Goal: Task Accomplishment & Management: Use online tool/utility

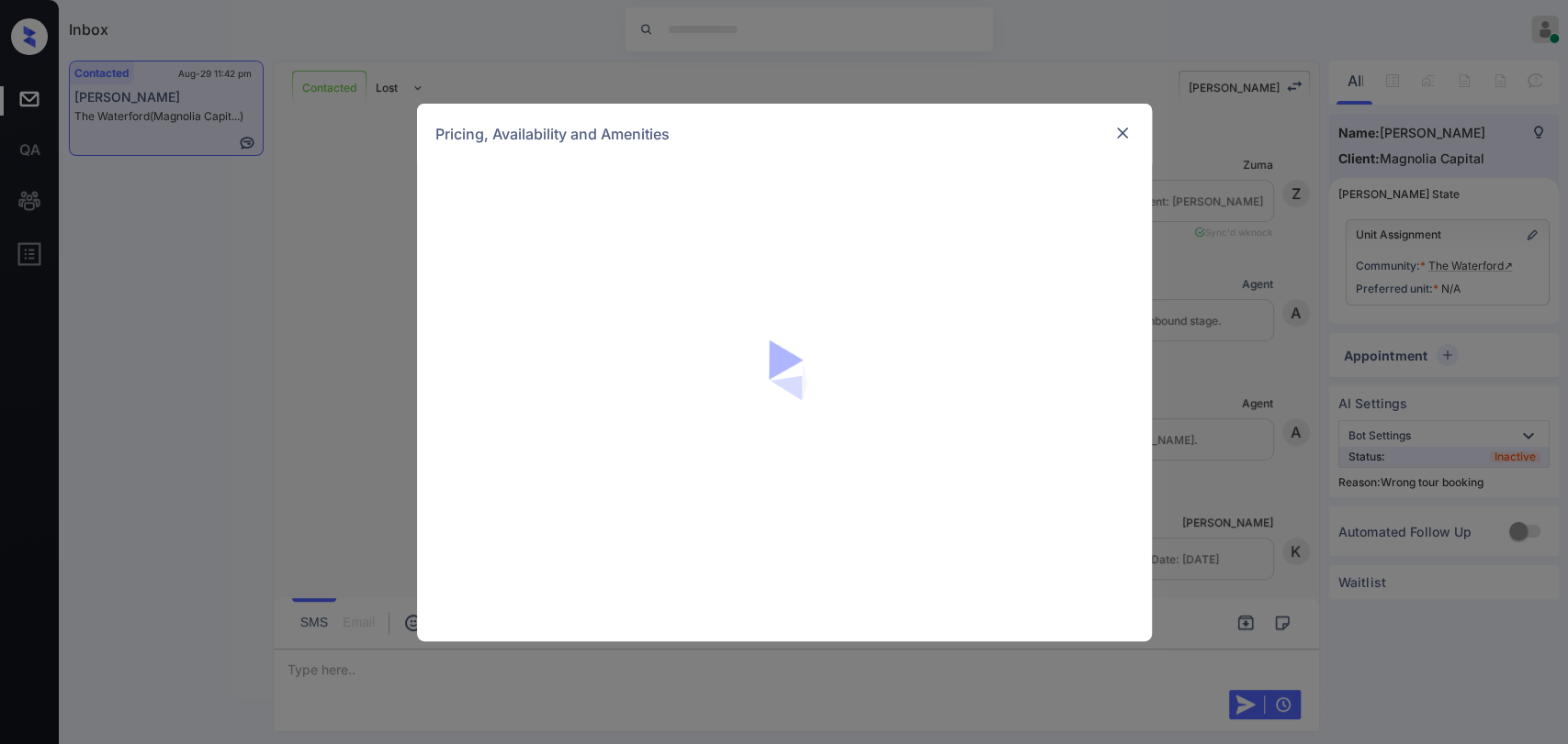
scroll to position [3509, 0]
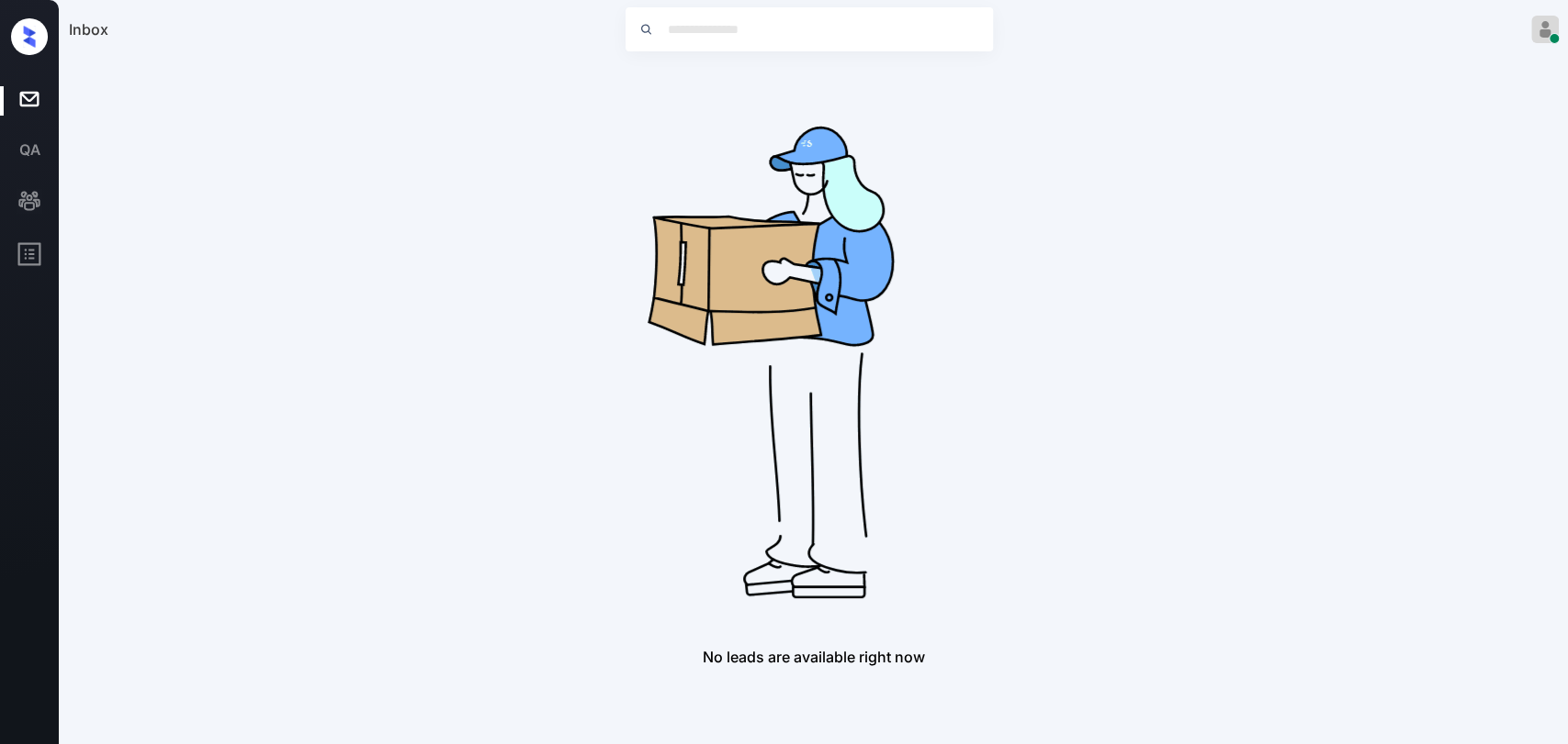
click at [139, 368] on div "No leads are available right now" at bounding box center [813, 363] width 1490 height 606
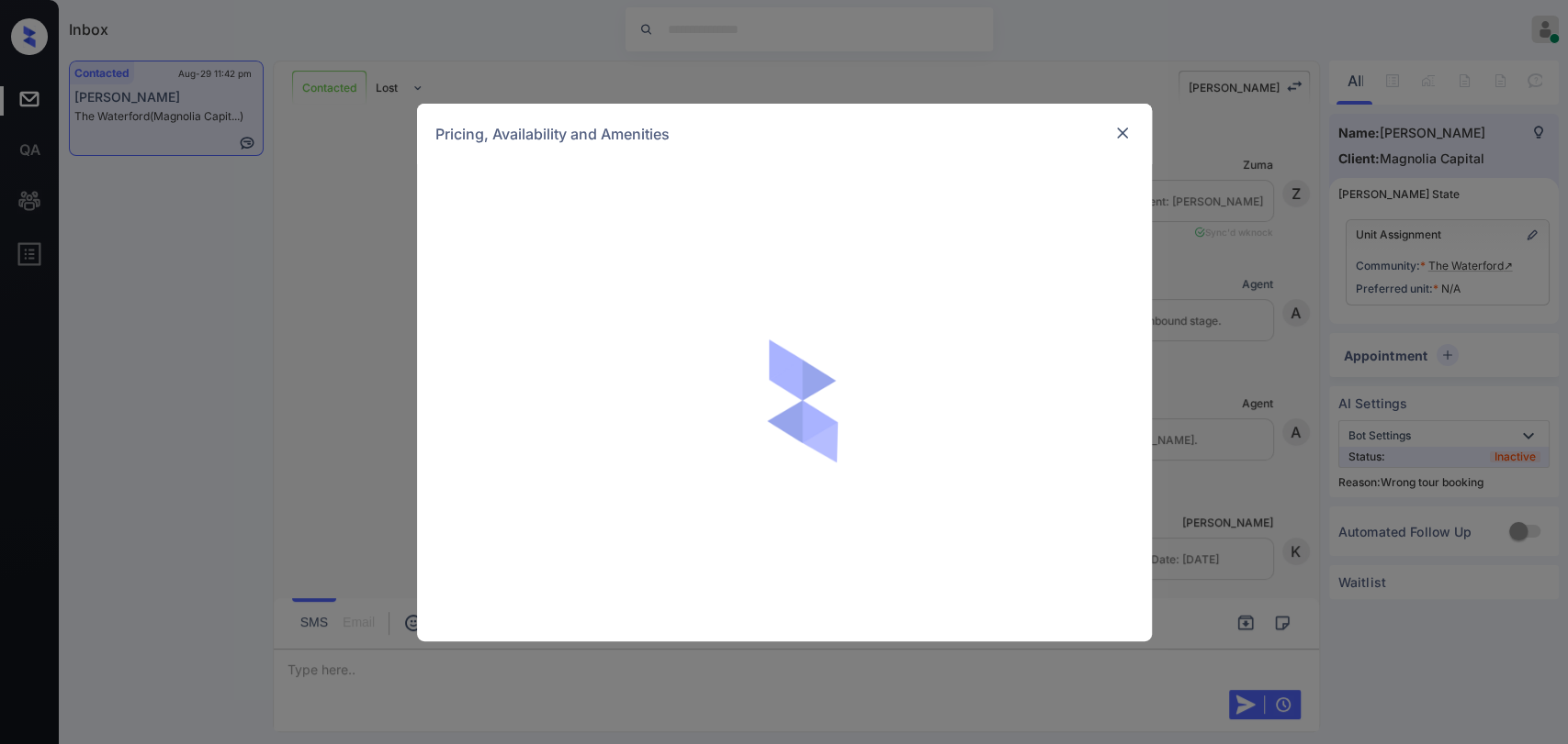
scroll to position [3101, 0]
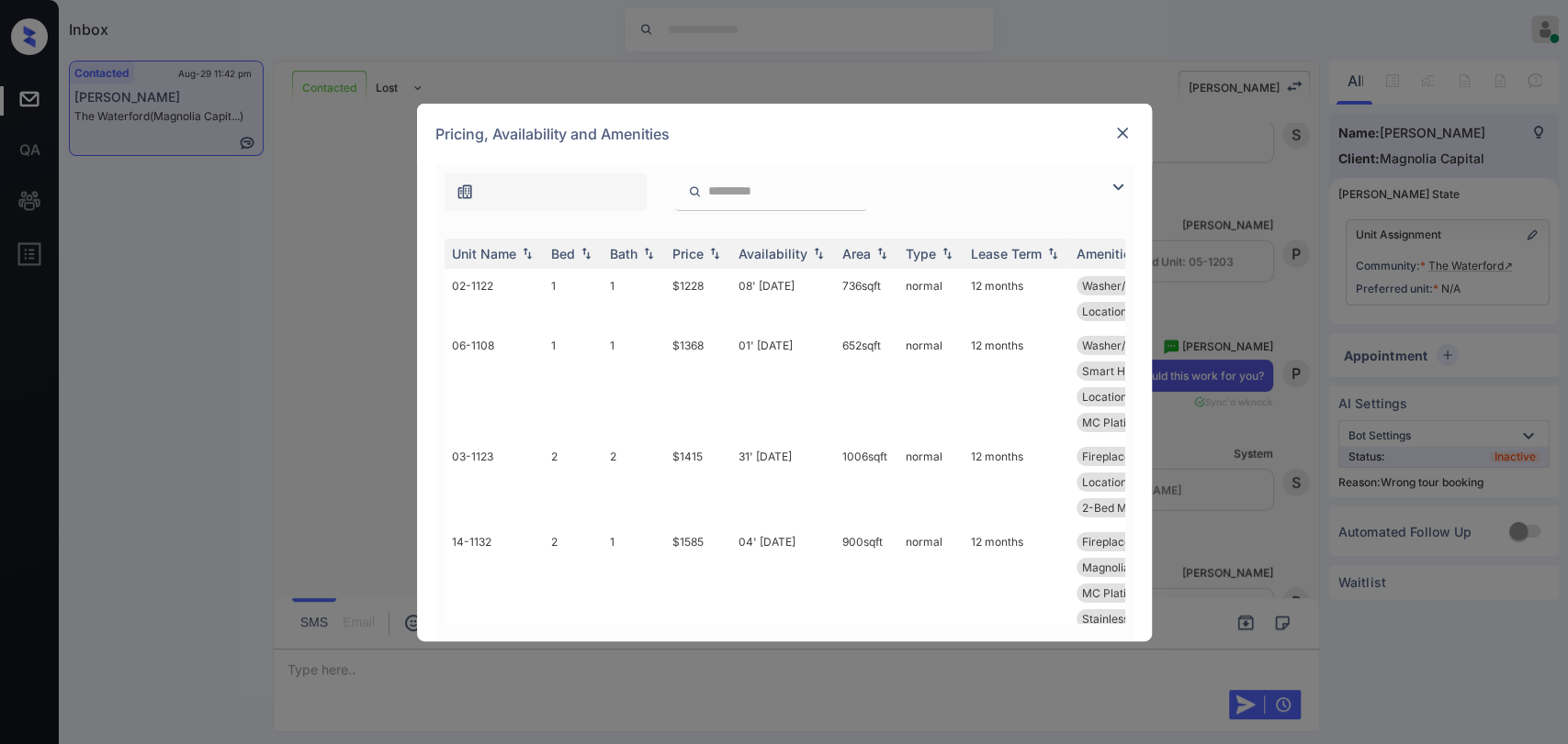
click at [1119, 183] on img at bounding box center [1118, 188] width 22 height 22
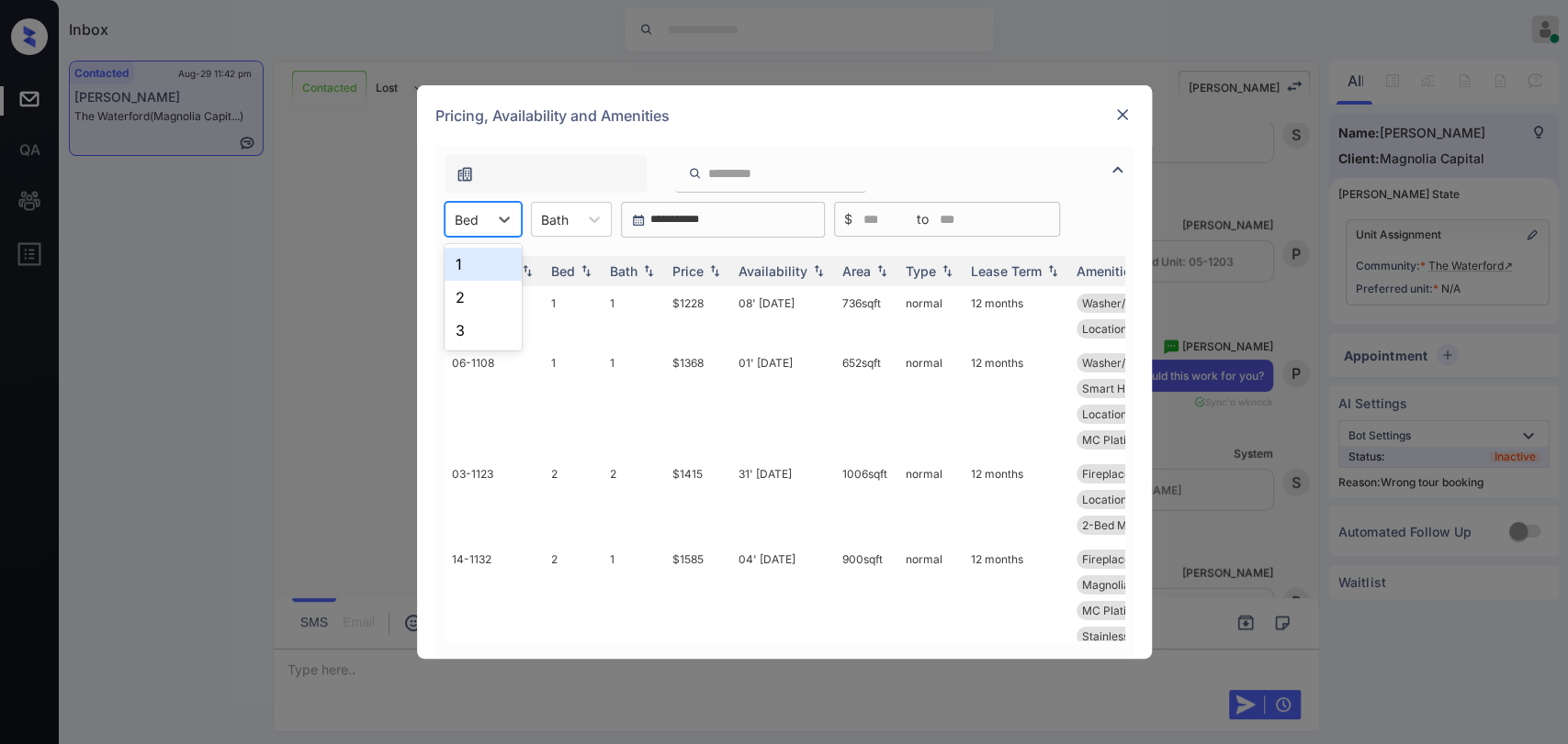
click at [459, 216] on div at bounding box center [467, 219] width 24 height 20
click at [462, 308] on div "2" at bounding box center [483, 297] width 78 height 33
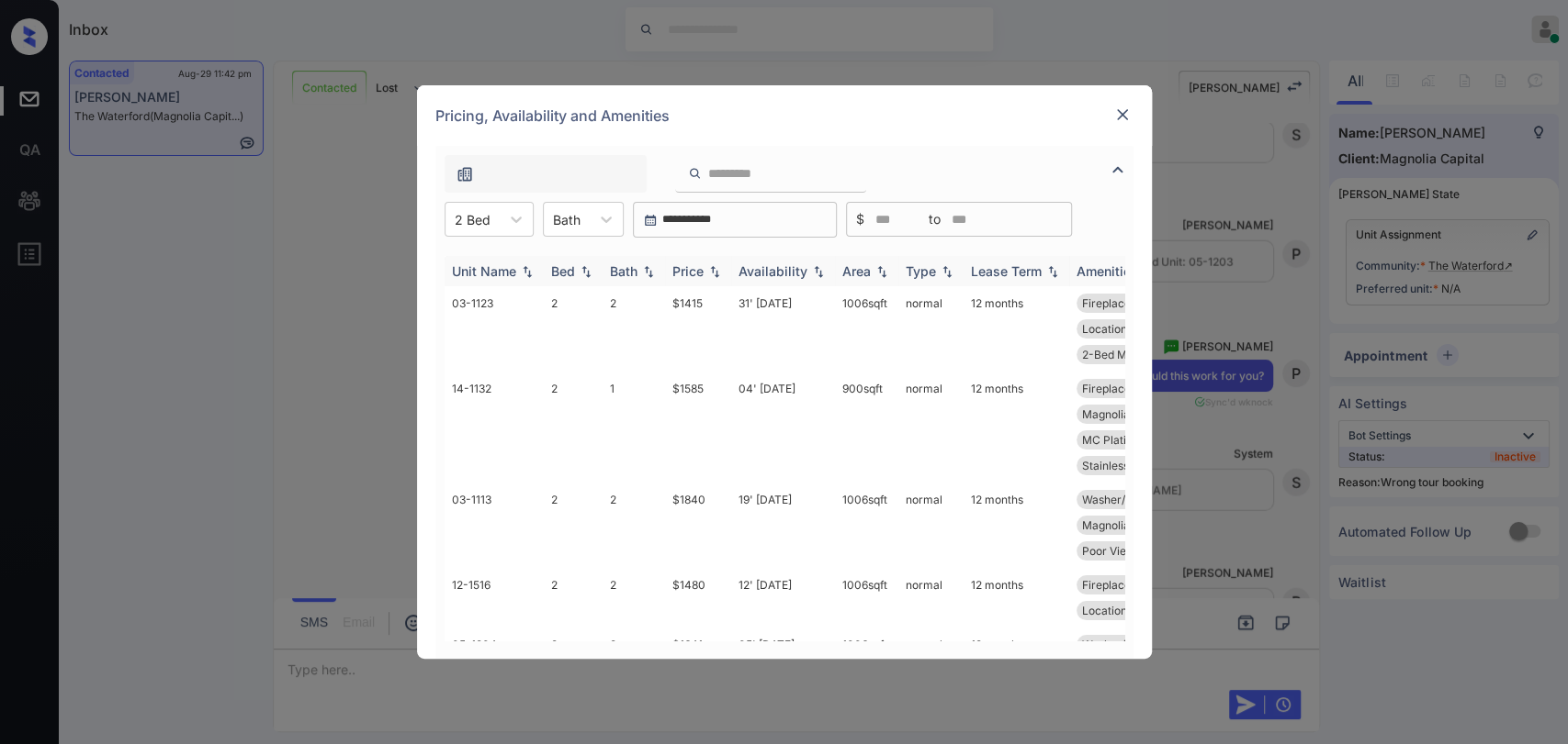
click at [684, 263] on div "Price" at bounding box center [687, 271] width 31 height 16
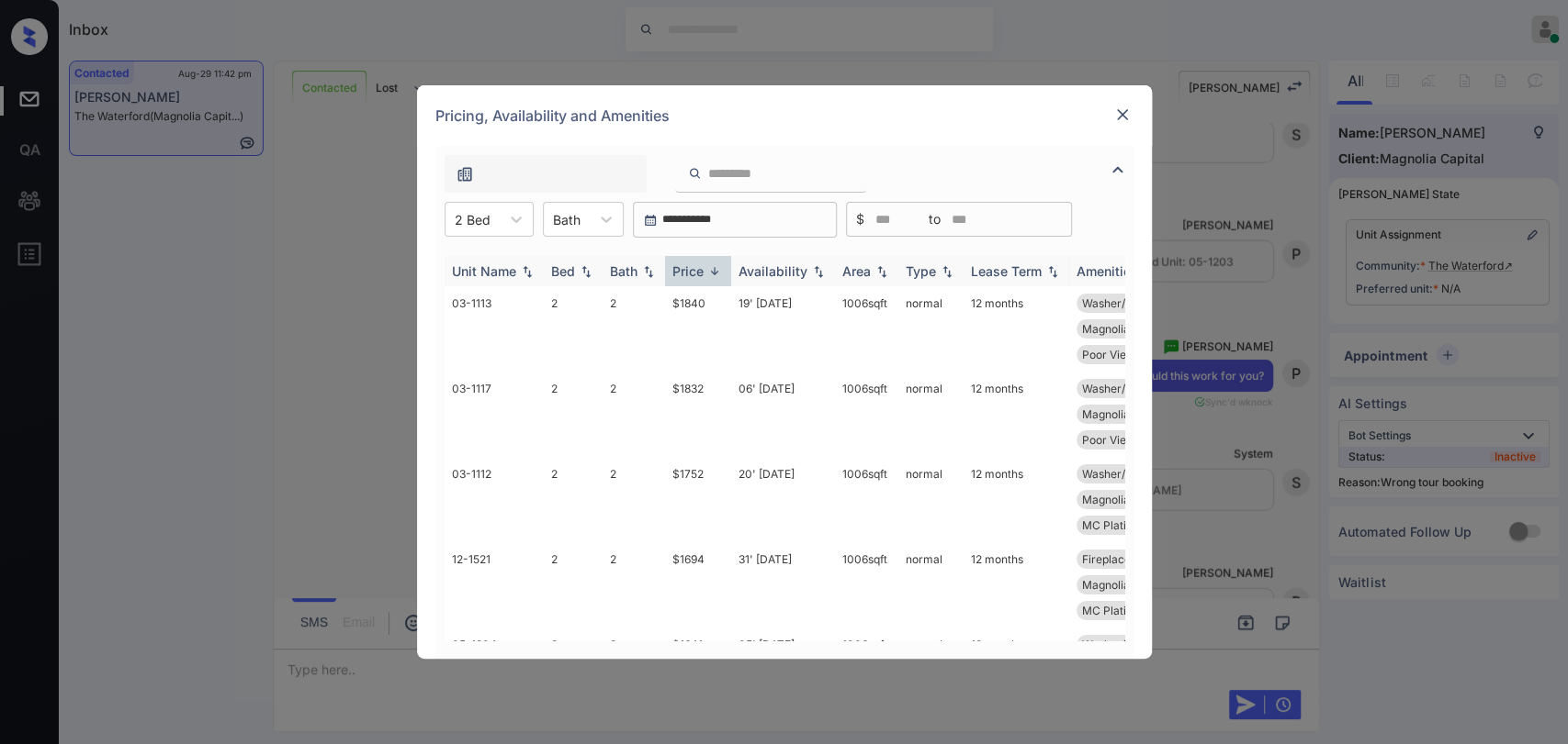
click at [684, 263] on div "Price" at bounding box center [687, 271] width 31 height 16
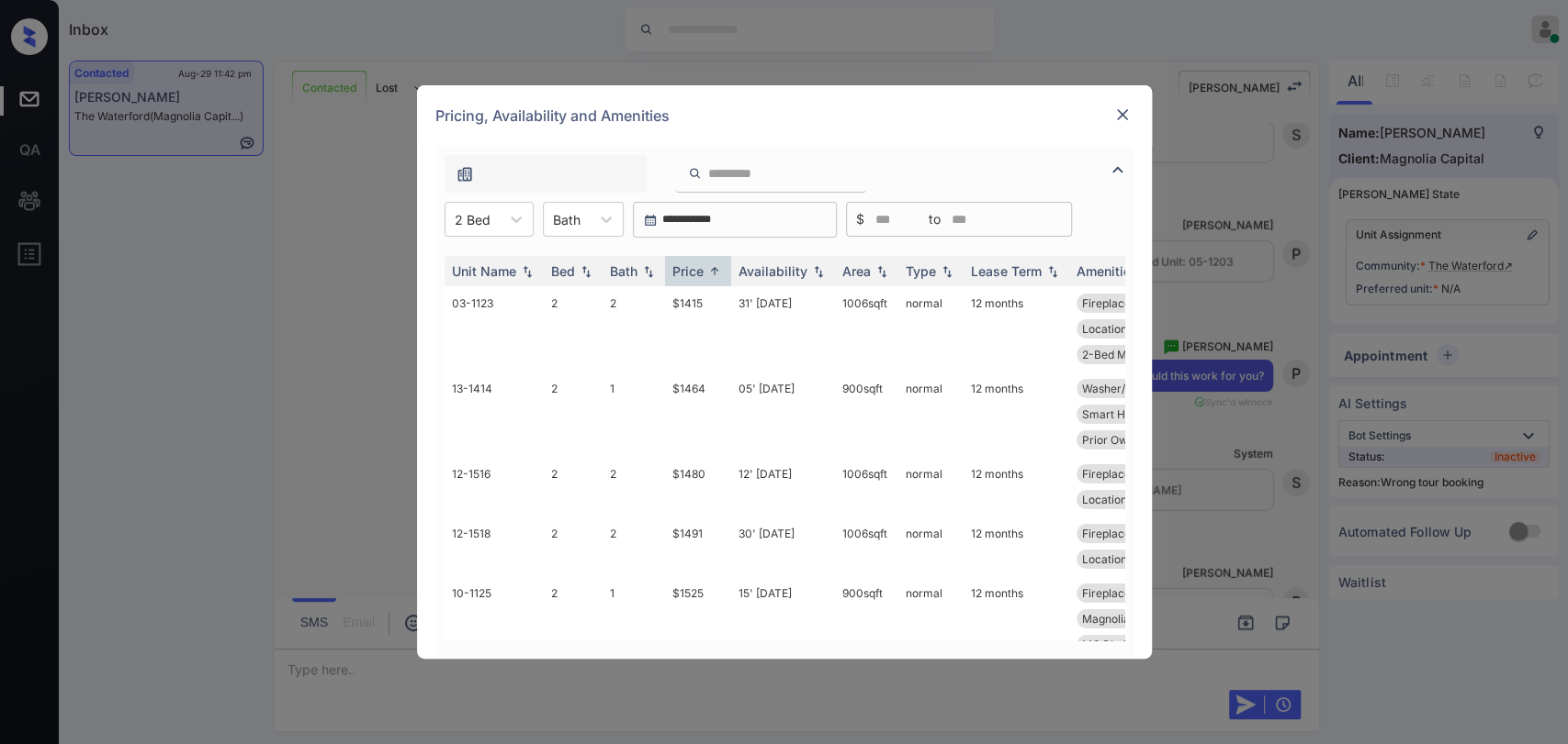
click at [1120, 119] on img at bounding box center [1123, 115] width 19 height 19
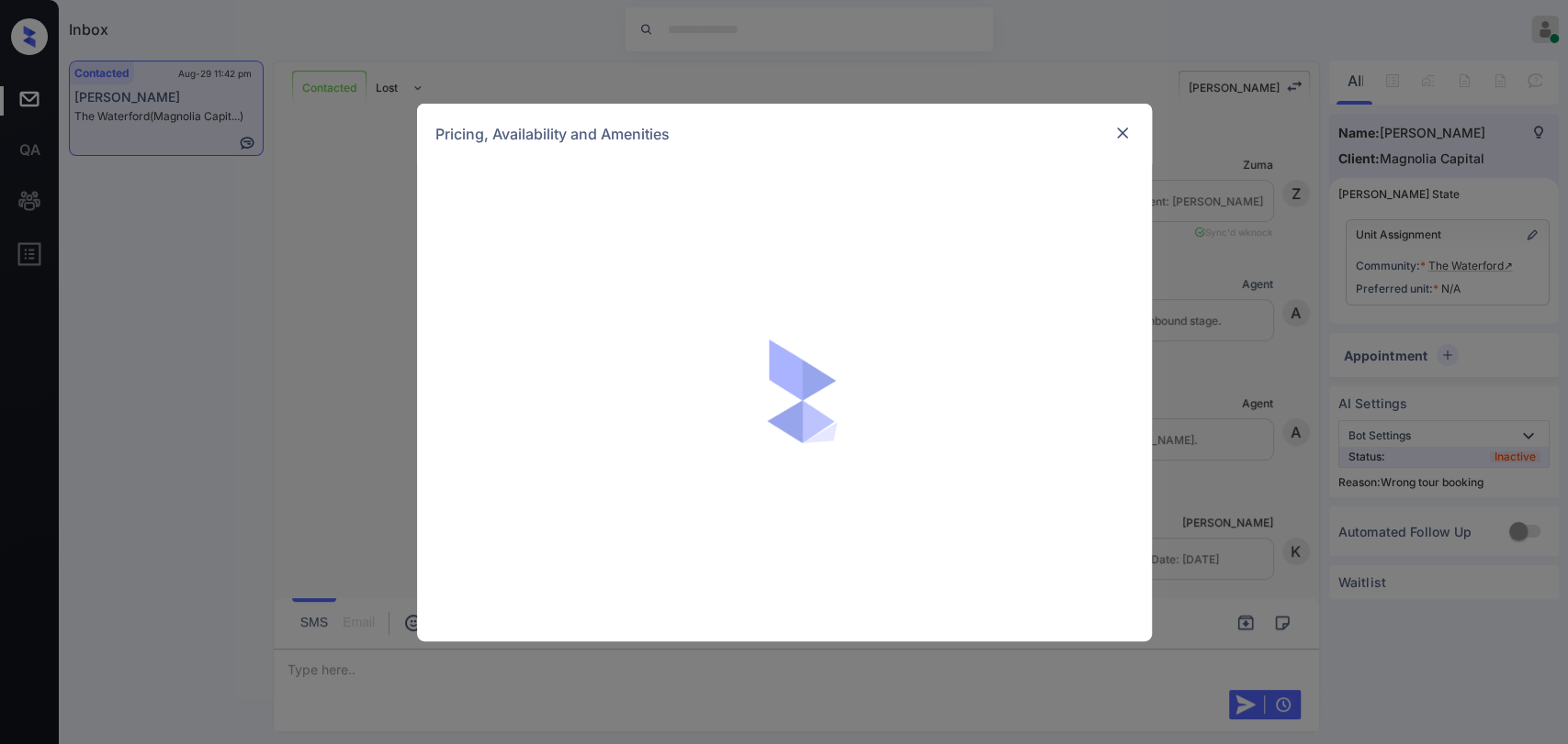
scroll to position [3101, 0]
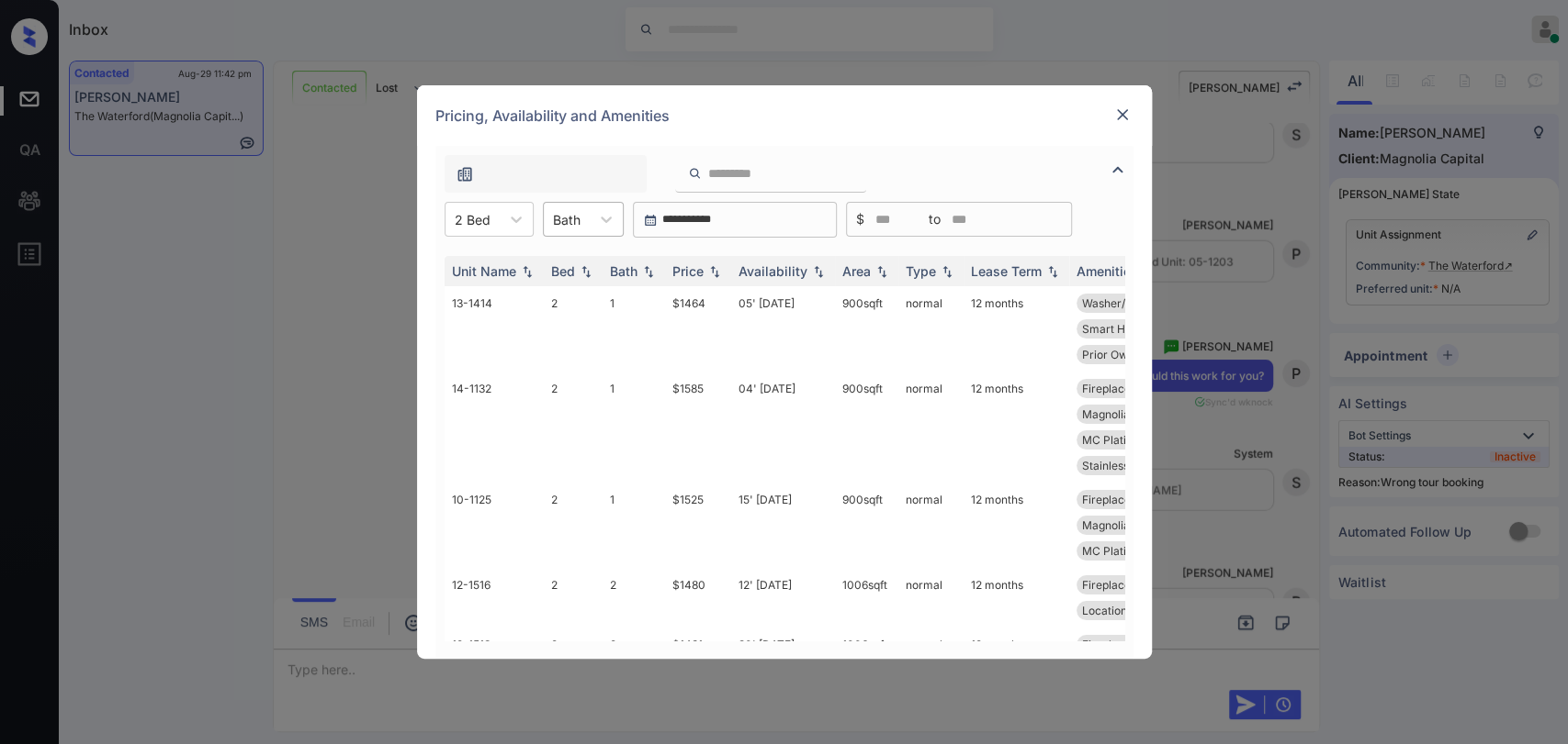
click at [578, 223] on div at bounding box center [566, 219] width 27 height 20
click at [580, 262] on div "1" at bounding box center [583, 263] width 81 height 33
click at [677, 265] on div "Price" at bounding box center [687, 271] width 31 height 16
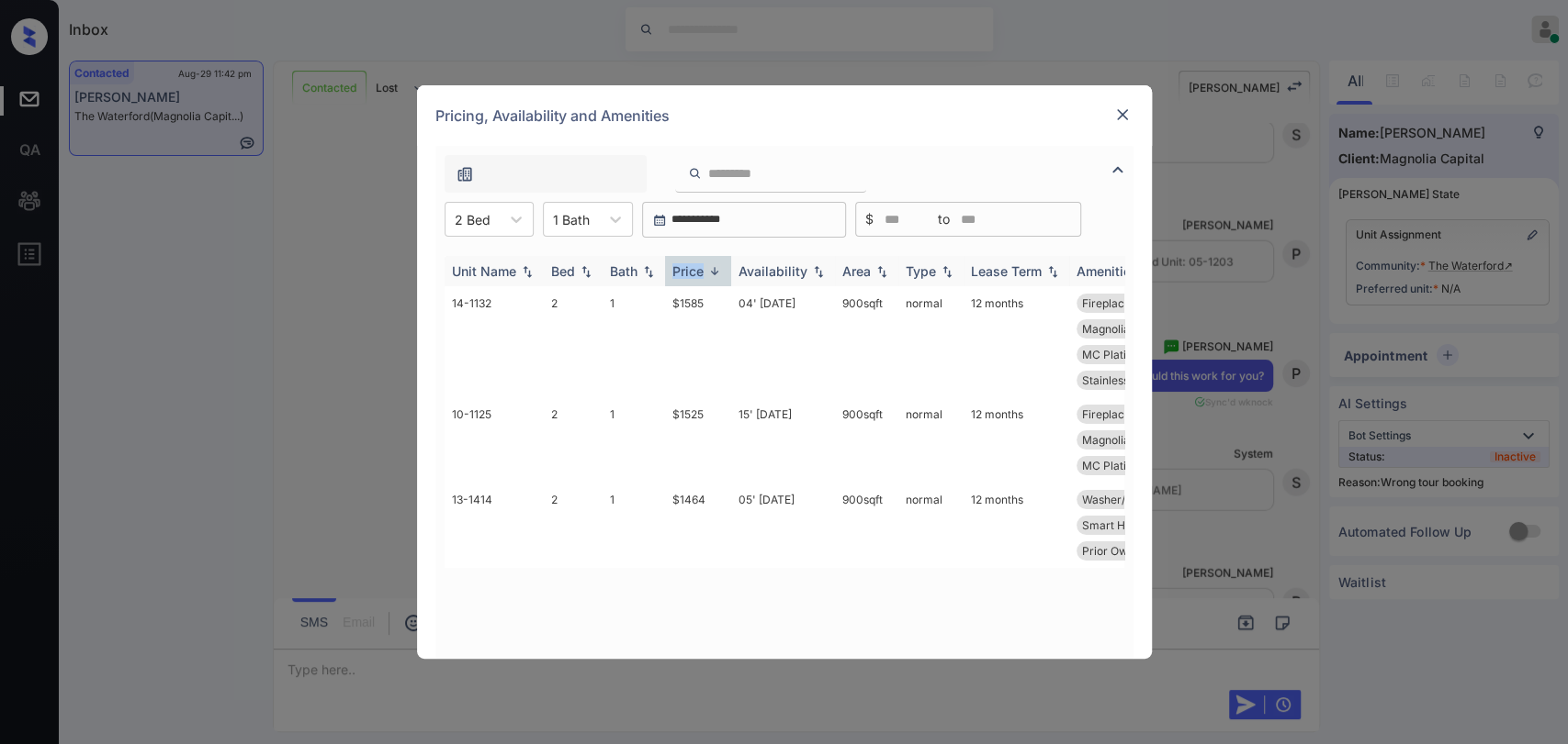
click at [677, 265] on div "Price" at bounding box center [687, 271] width 31 height 16
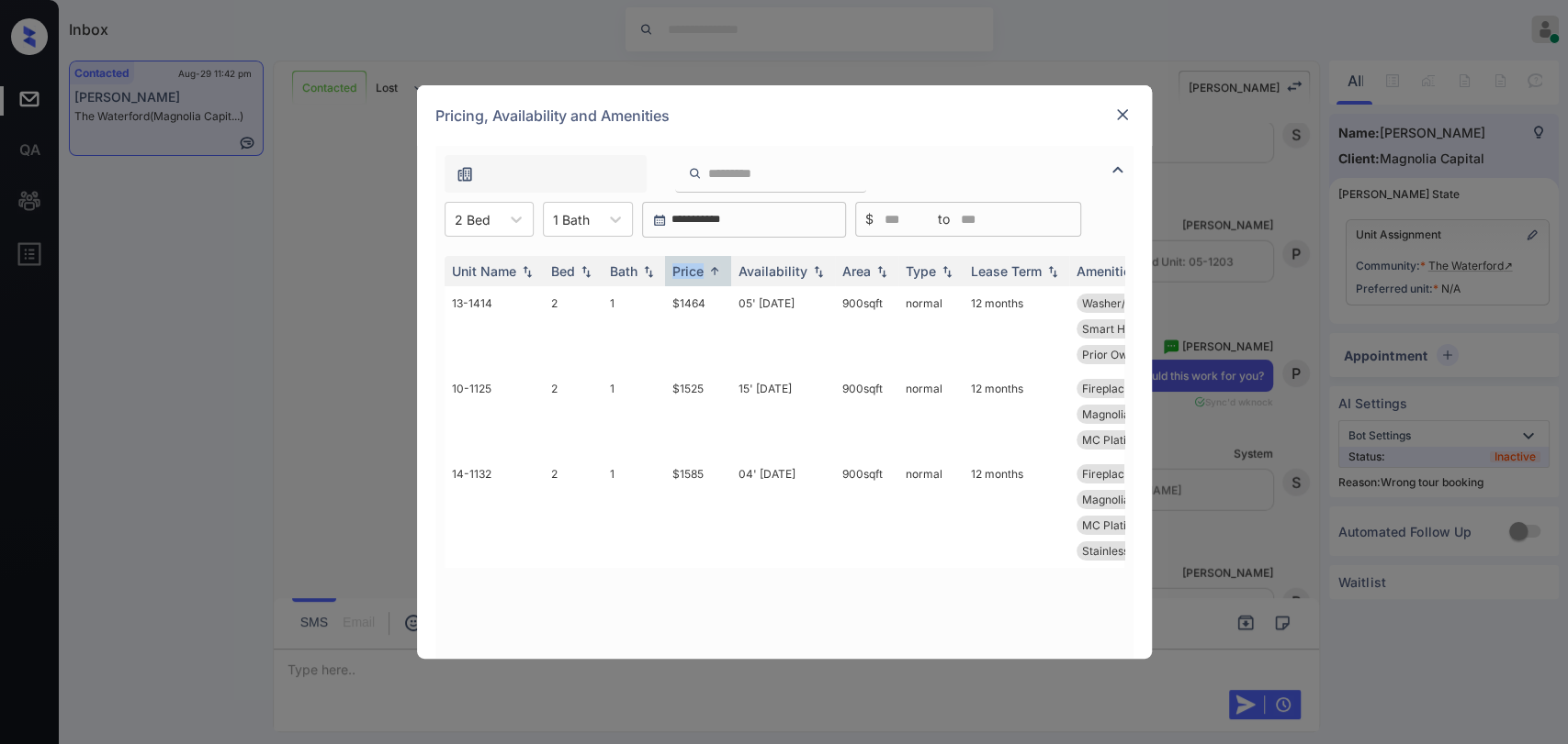
click at [1113, 112] on img at bounding box center [1123, 115] width 19 height 19
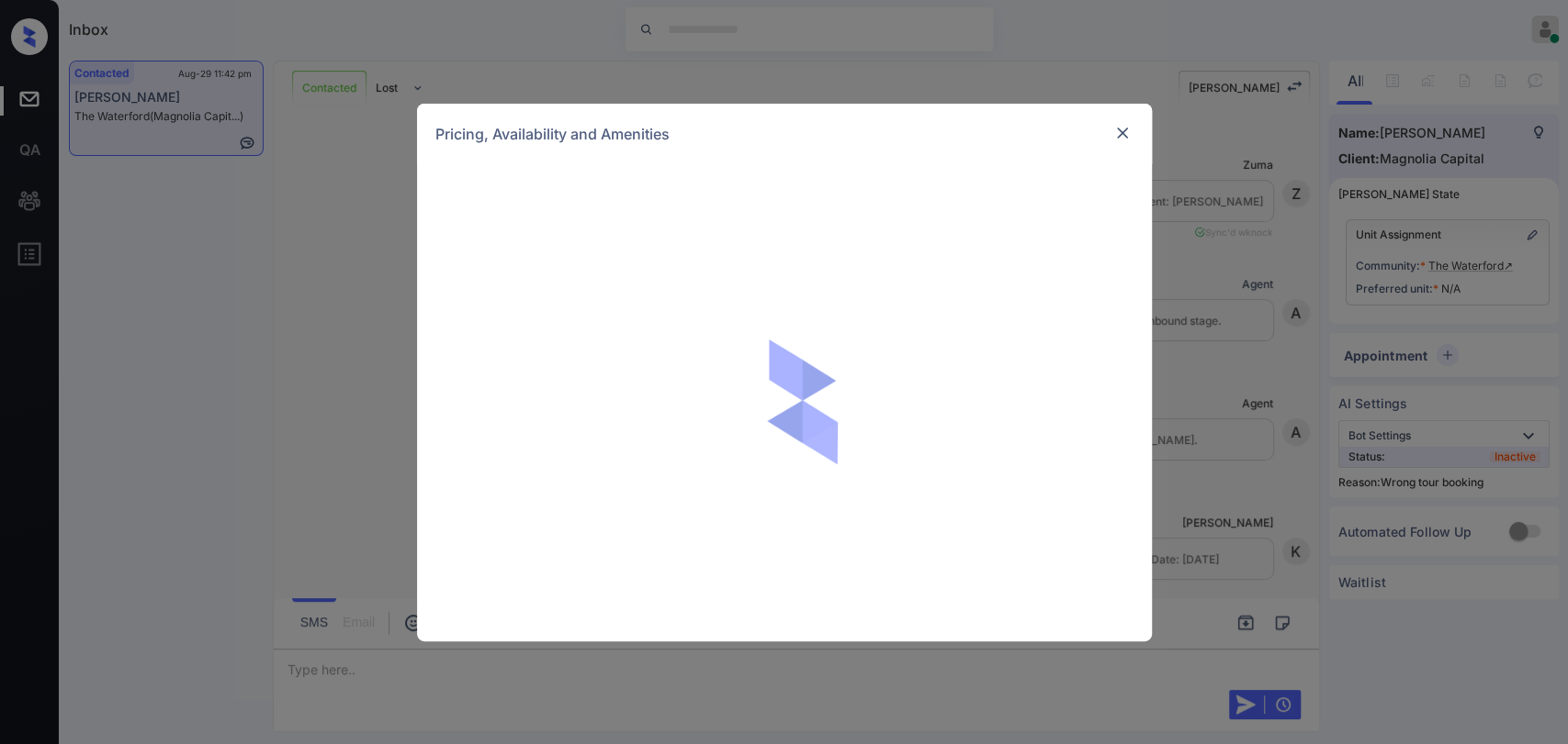
scroll to position [3101, 0]
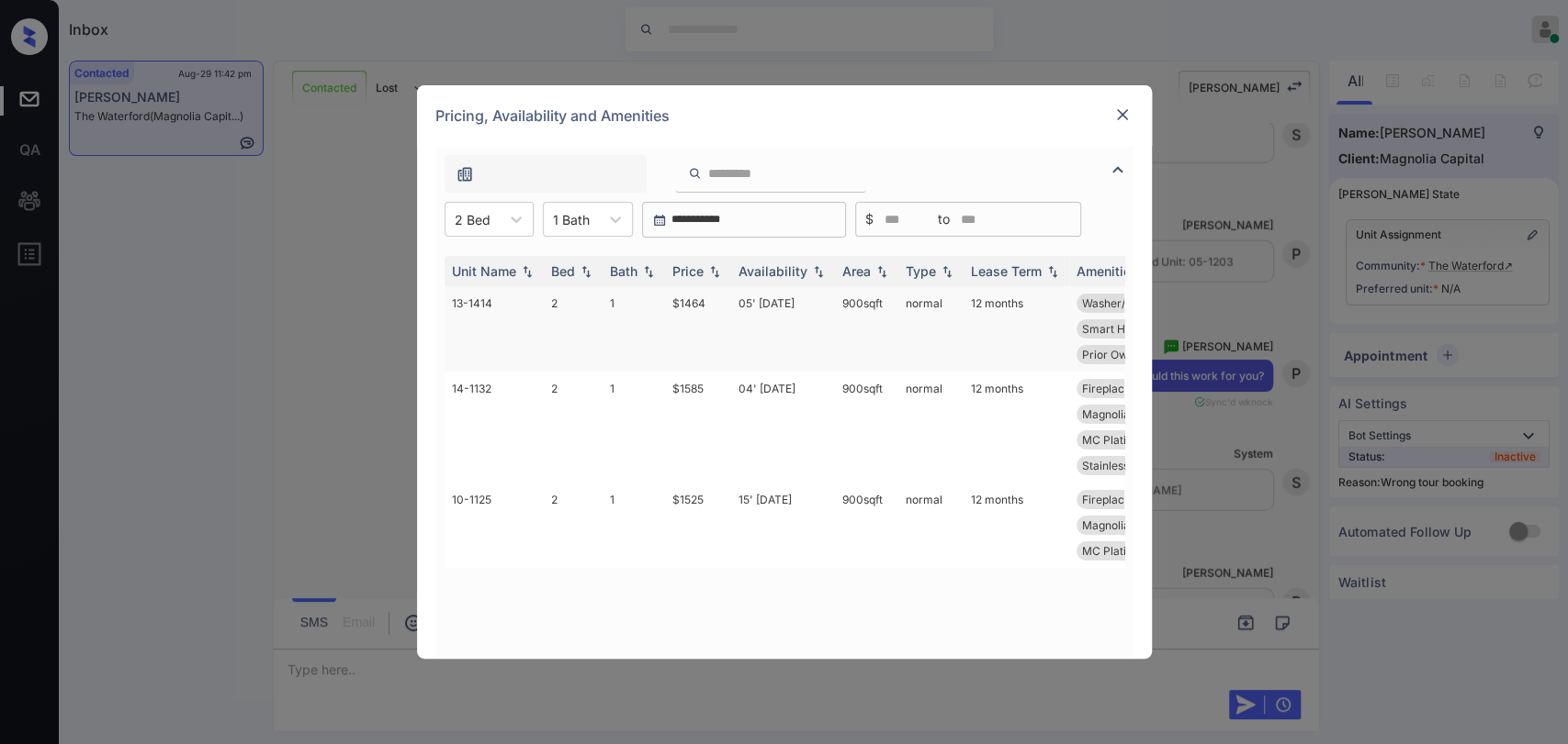
click at [691, 300] on td "$1464" at bounding box center [698, 329] width 66 height 85
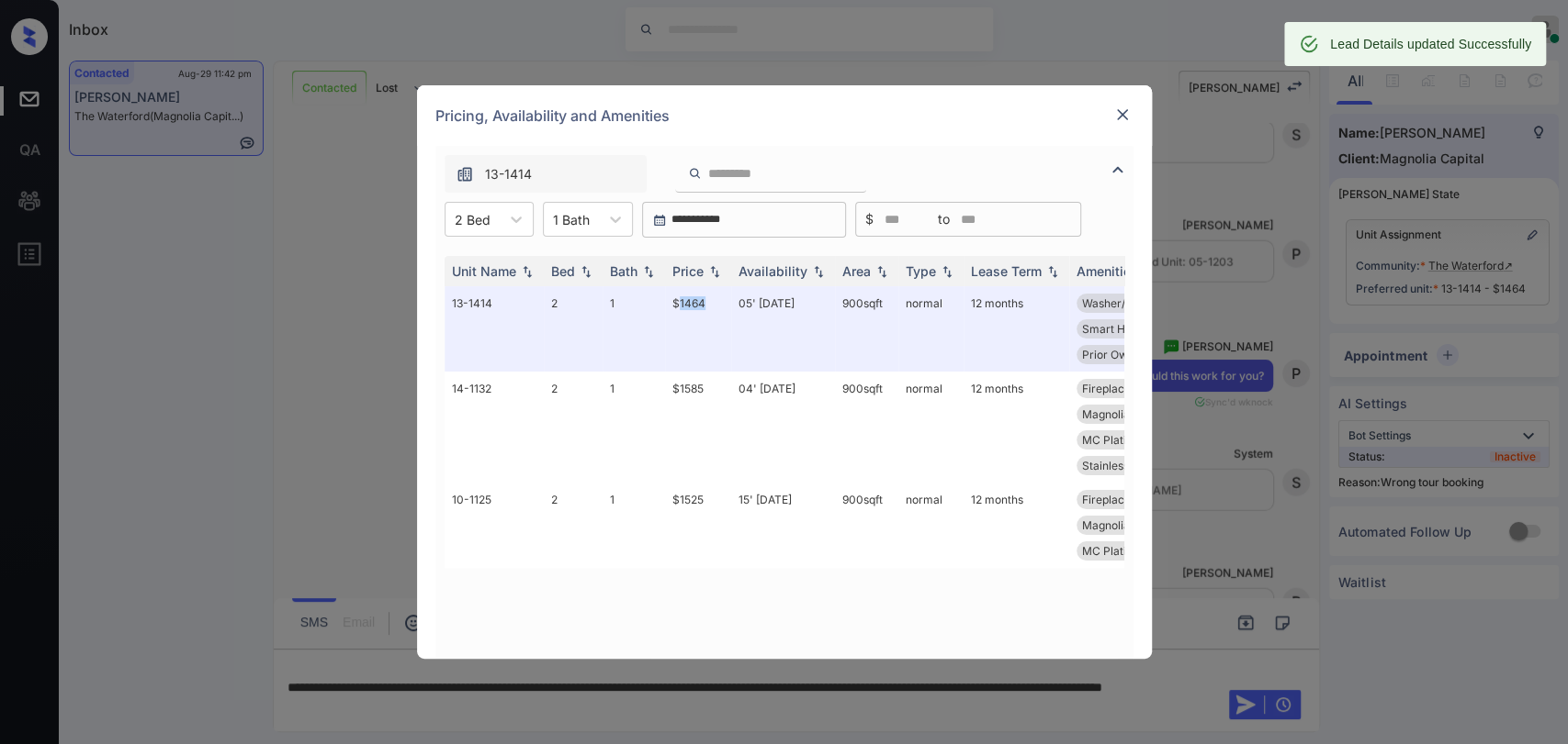
click at [1119, 119] on img at bounding box center [1123, 115] width 19 height 19
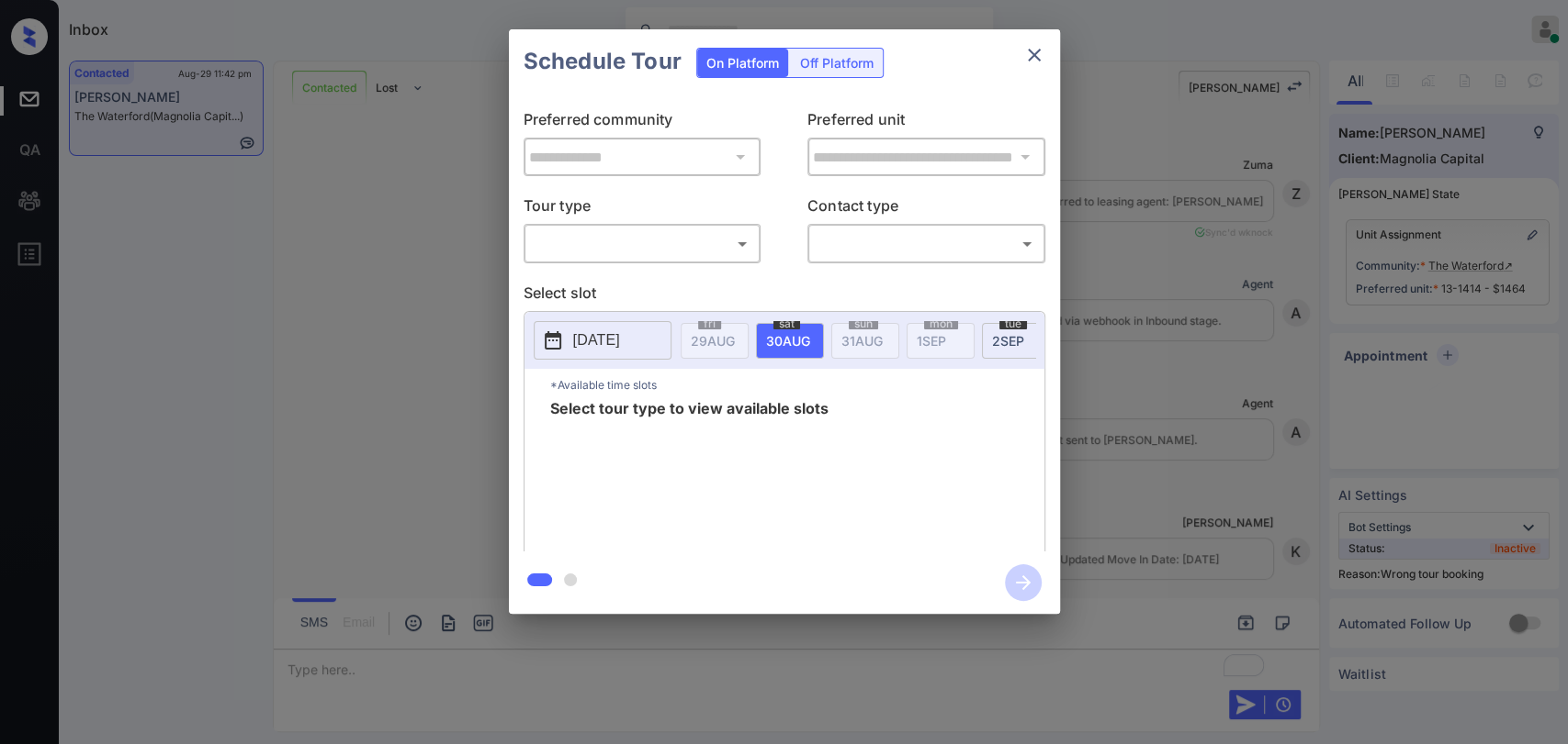
scroll to position [4037, 0]
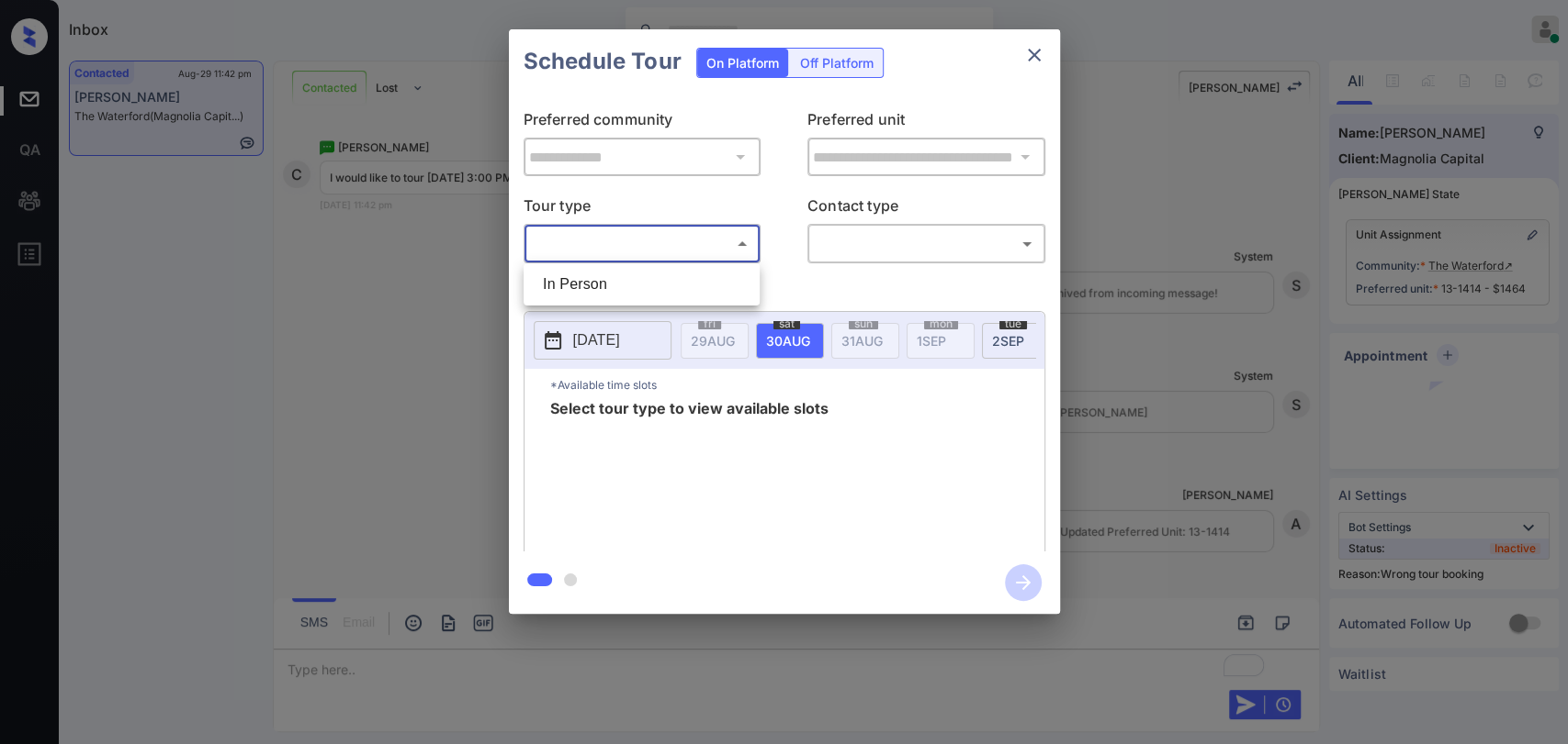
click at [646, 239] on body "Inbox [PERSON_NAME] G Online Set yourself offline Set yourself on break Profile…" at bounding box center [784, 372] width 1568 height 744
click at [616, 270] on li "In Person" at bounding box center [641, 284] width 227 height 33
type input "********"
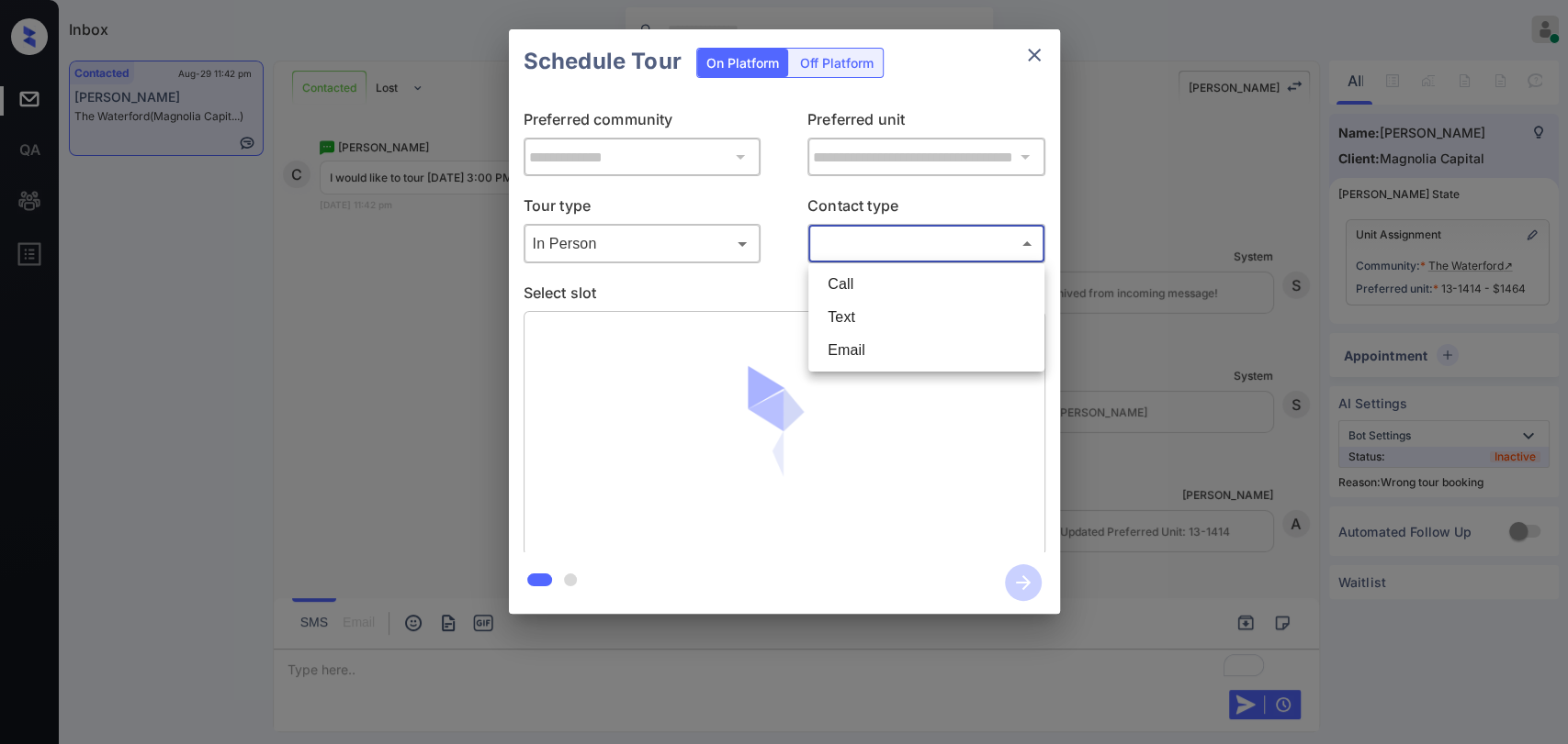
click at [839, 251] on body "Inbox [PERSON_NAME] G Online Set yourself offline Set yourself on break Profile…" at bounding box center [784, 372] width 1568 height 744
click at [837, 315] on li "Text" at bounding box center [925, 317] width 227 height 33
type input "****"
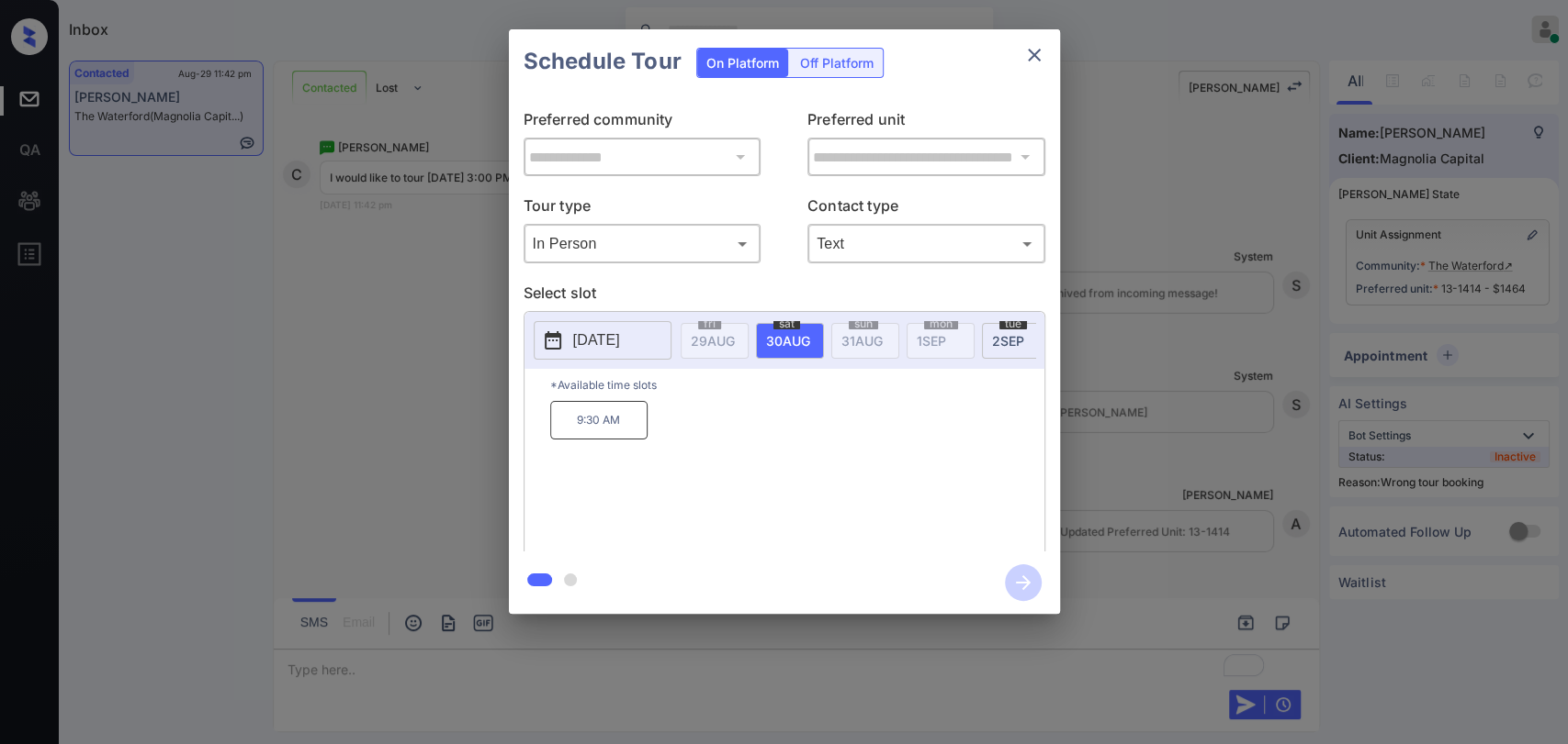
click at [439, 232] on div "**********" at bounding box center [784, 321] width 1568 height 643
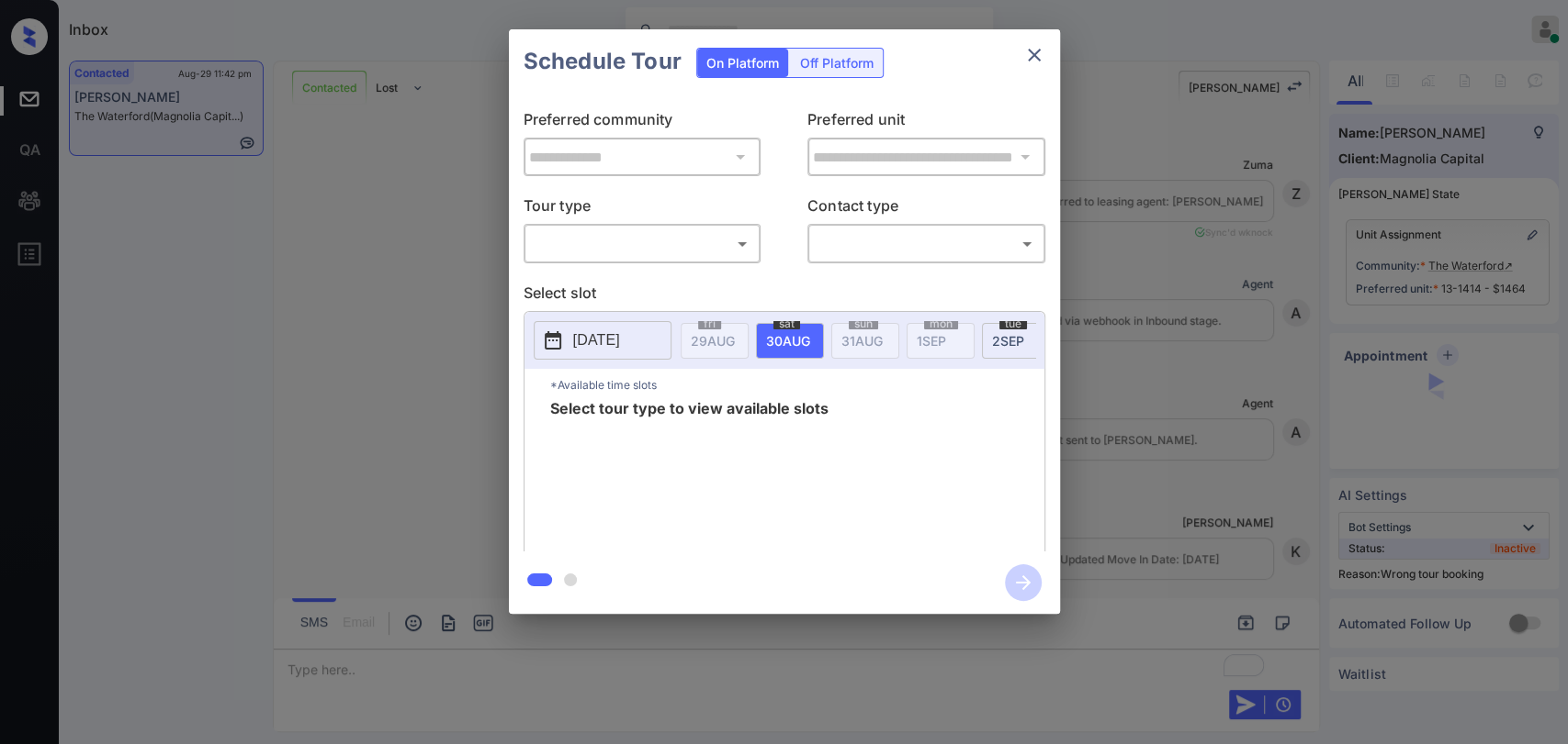
scroll to position [4037, 0]
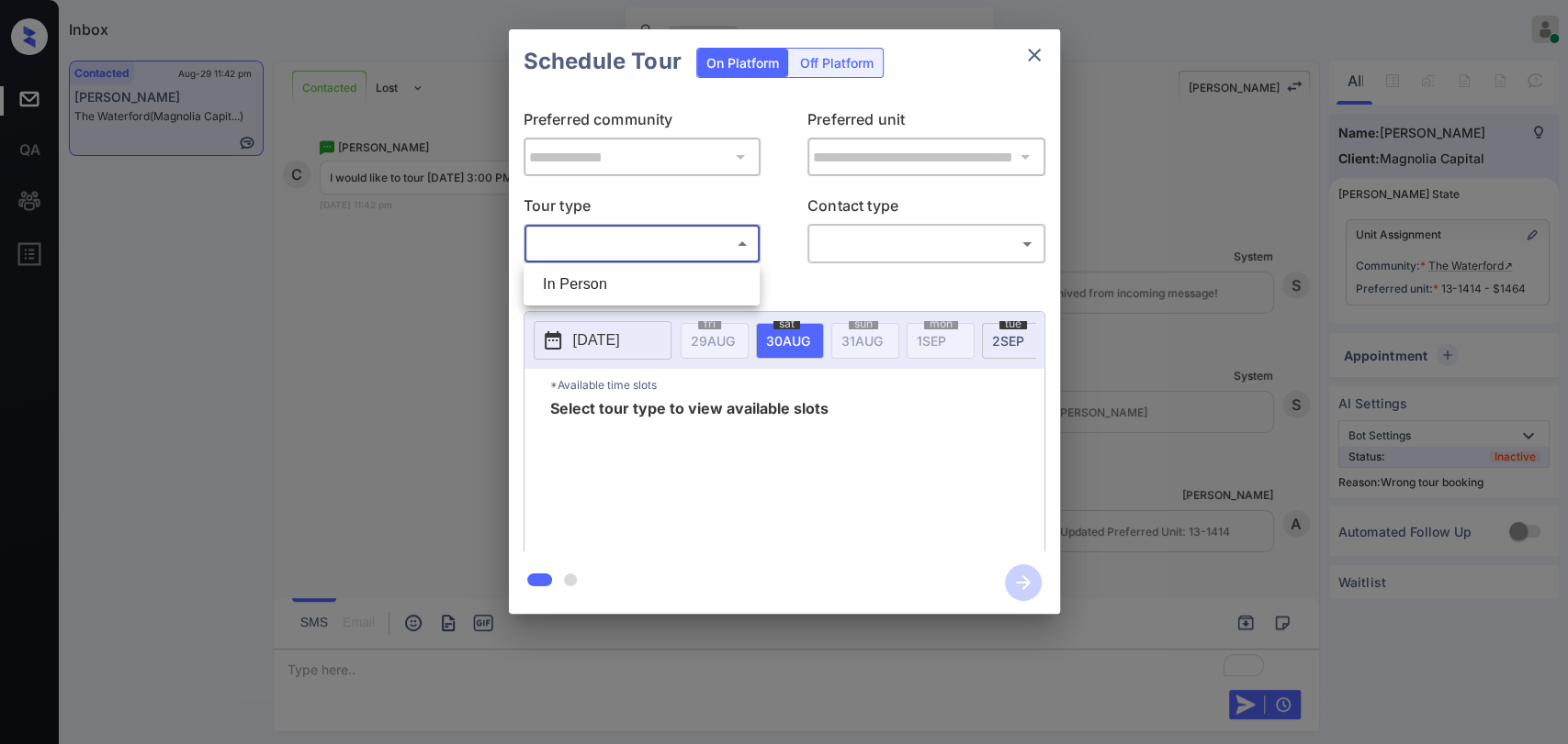
click at [610, 246] on body "Inbox [PERSON_NAME] G Online Set yourself offline Set yourself on break Profile…" at bounding box center [784, 372] width 1568 height 744
click at [587, 276] on li "In Person" at bounding box center [641, 284] width 227 height 33
type input "********"
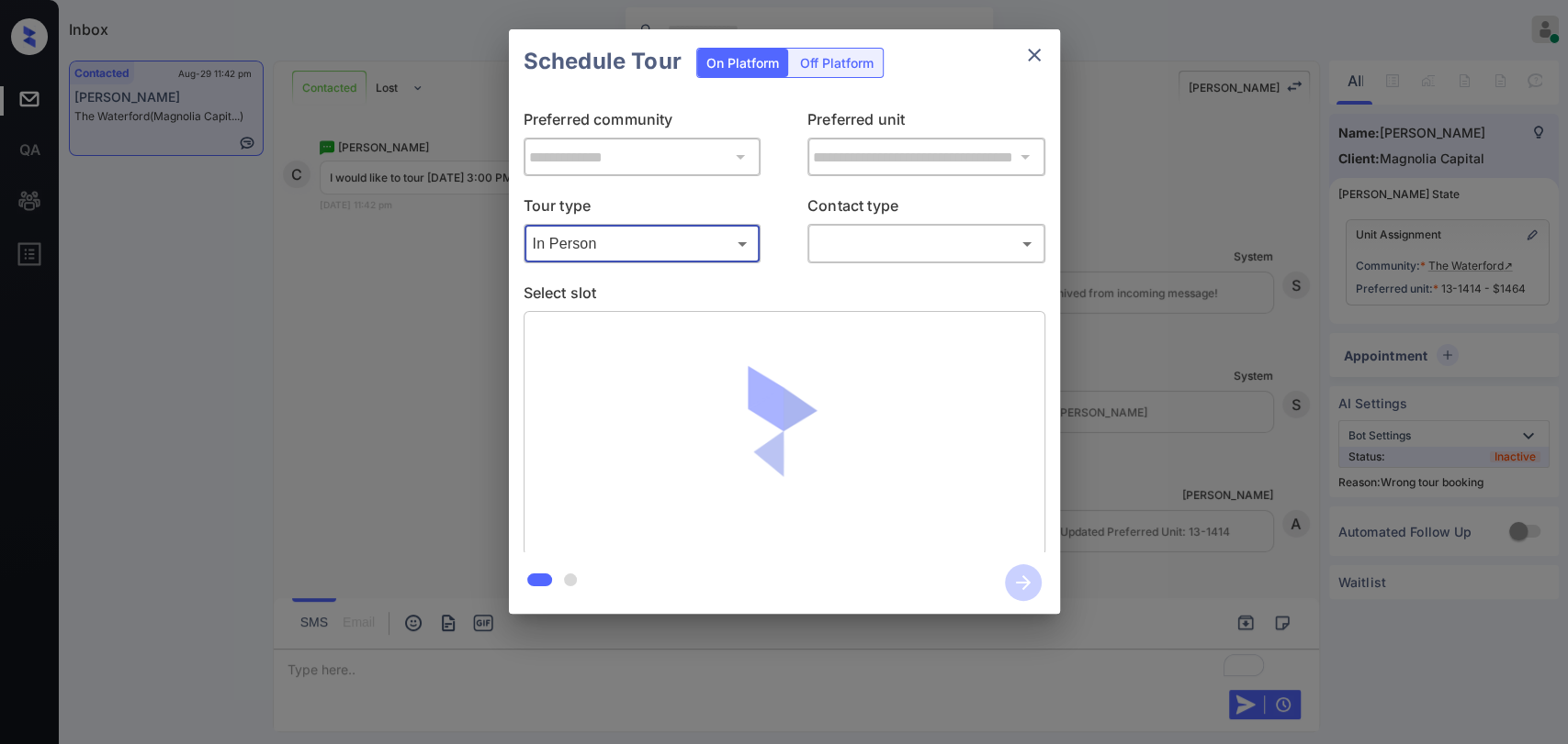
click at [828, 243] on body "Inbox Ajaya G Online Set yourself offline Set yourself on break Profile Switch …" at bounding box center [784, 372] width 1568 height 744
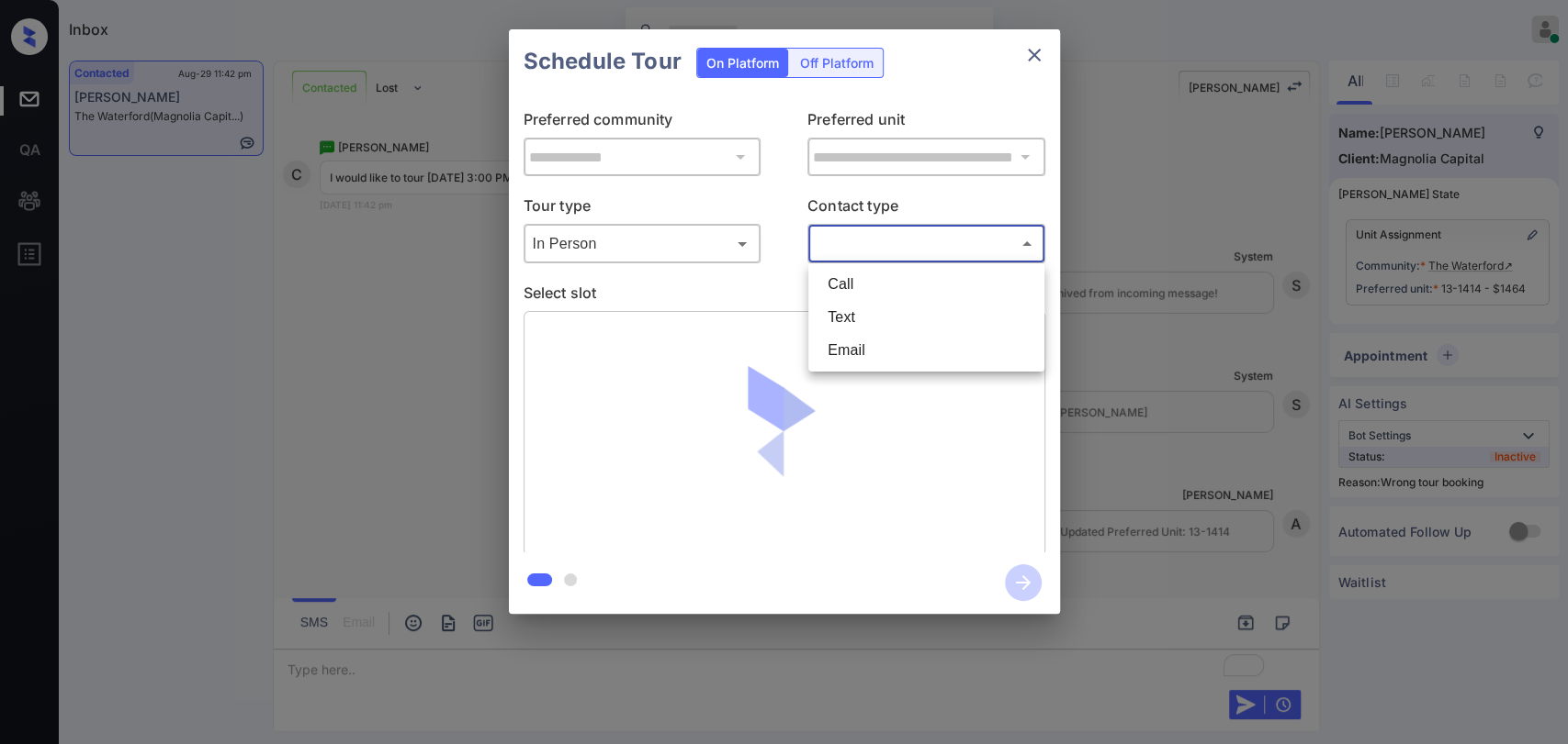
click at [841, 311] on li "Text" at bounding box center [925, 317] width 227 height 33
type input "****"
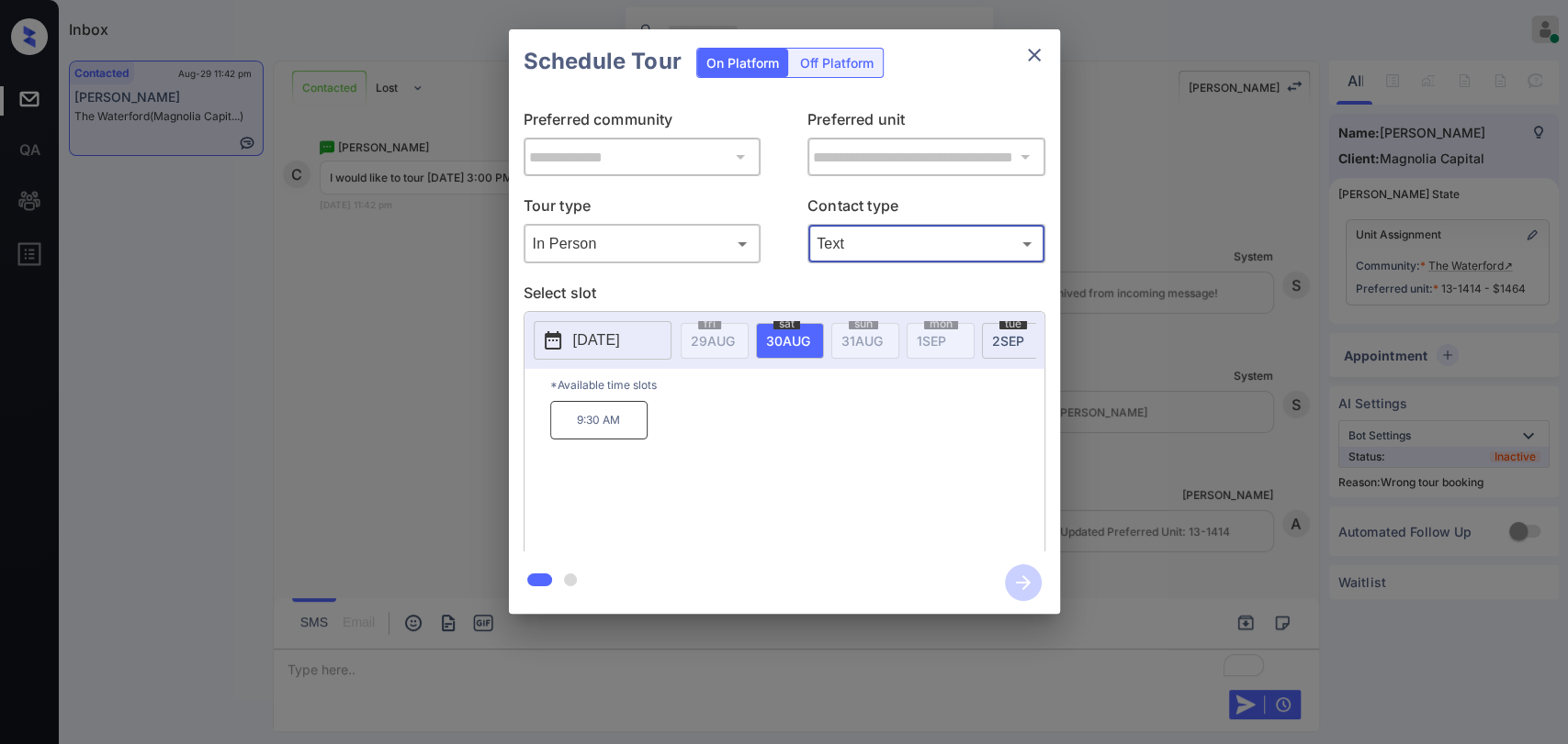
click at [1169, 362] on div "**********" at bounding box center [784, 321] width 1568 height 643
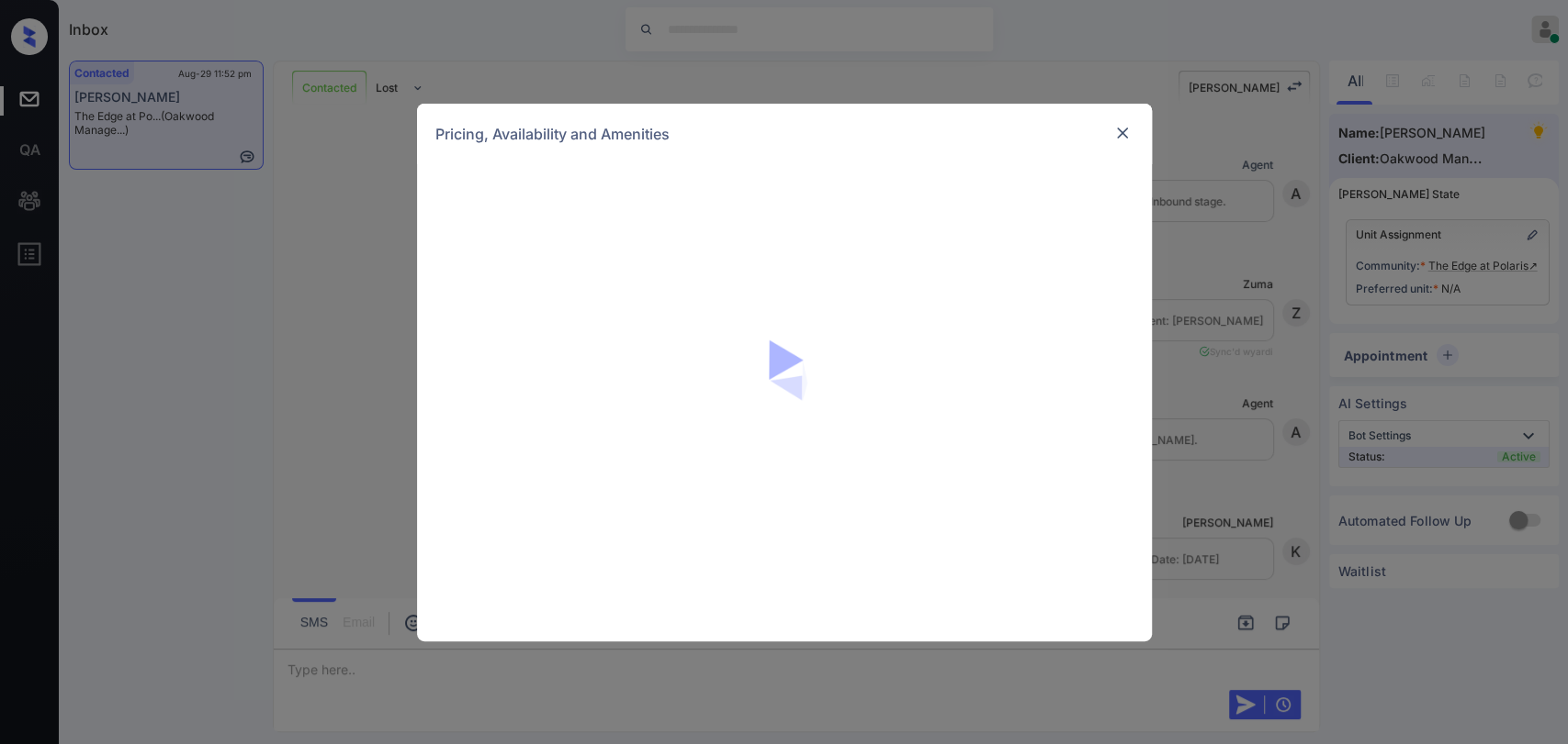
scroll to position [1726, 0]
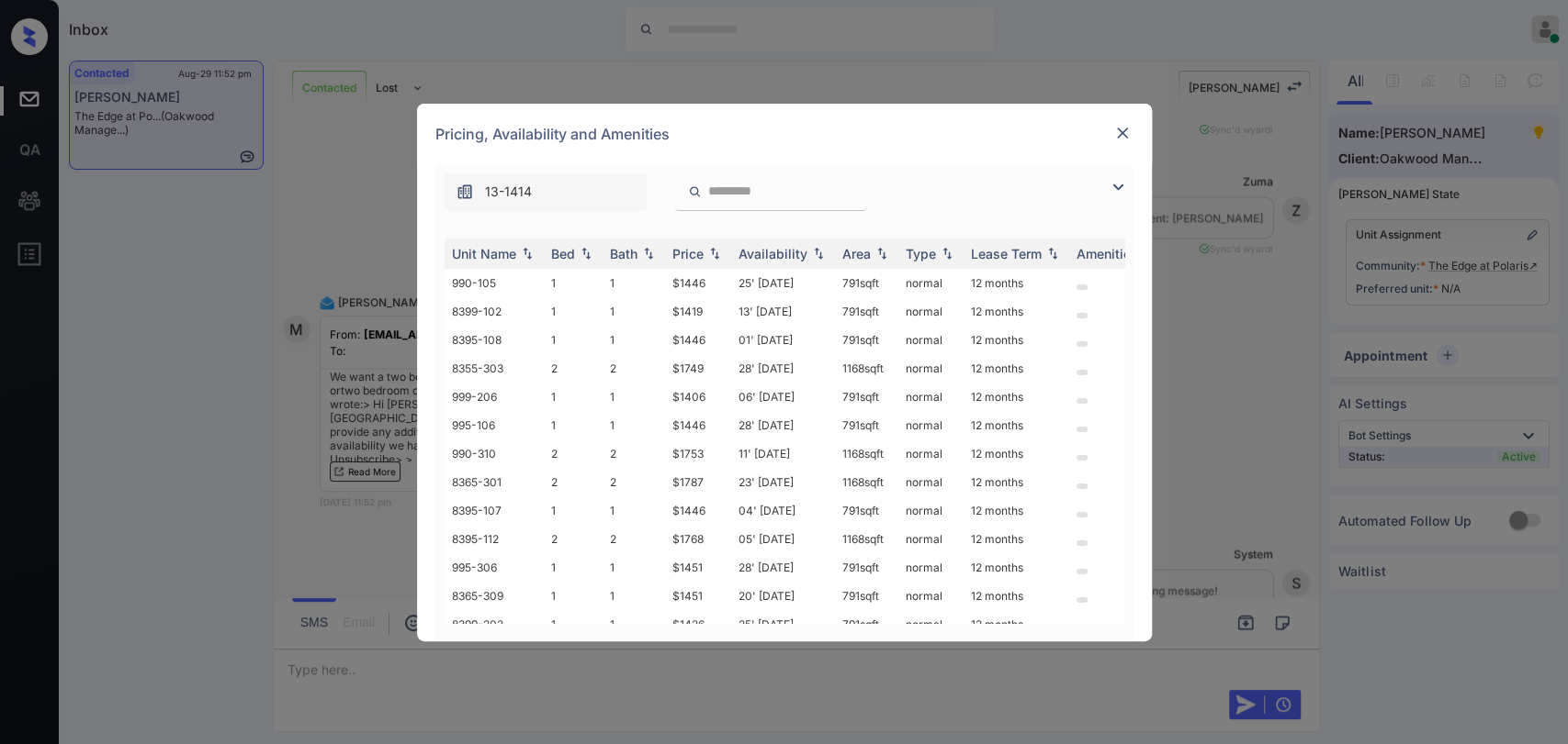
click at [1110, 190] on img at bounding box center [1118, 188] width 22 height 22
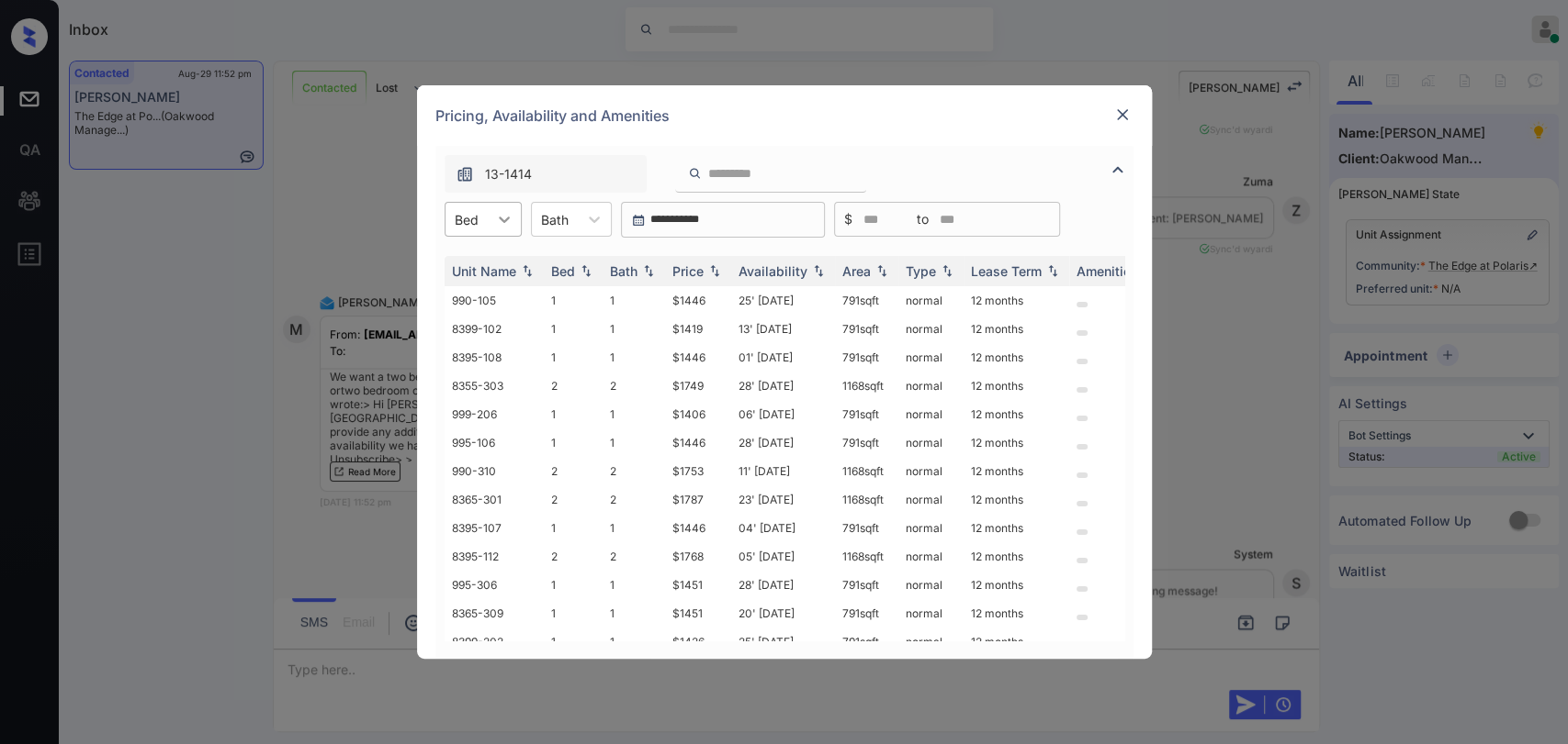
click at [487, 218] on div at bounding box center [503, 218] width 33 height 33
click at [504, 288] on div "2" at bounding box center [483, 297] width 78 height 33
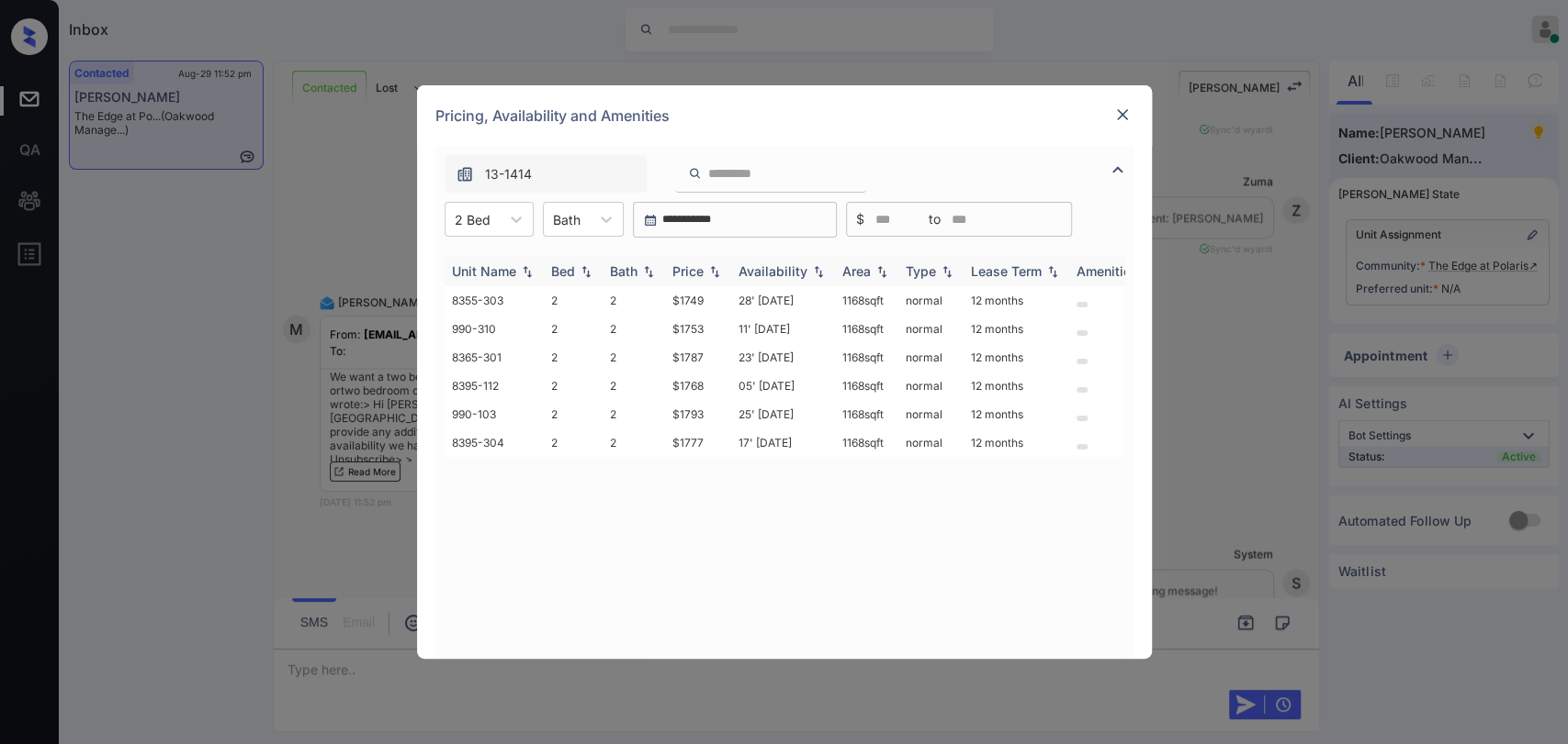
click at [705, 276] on img at bounding box center [714, 272] width 19 height 13
click at [698, 274] on div "Price" at bounding box center [687, 271] width 31 height 16
click at [683, 311] on td "$1749" at bounding box center [698, 301] width 66 height 28
click at [683, 306] on td "$1749" at bounding box center [698, 301] width 66 height 28
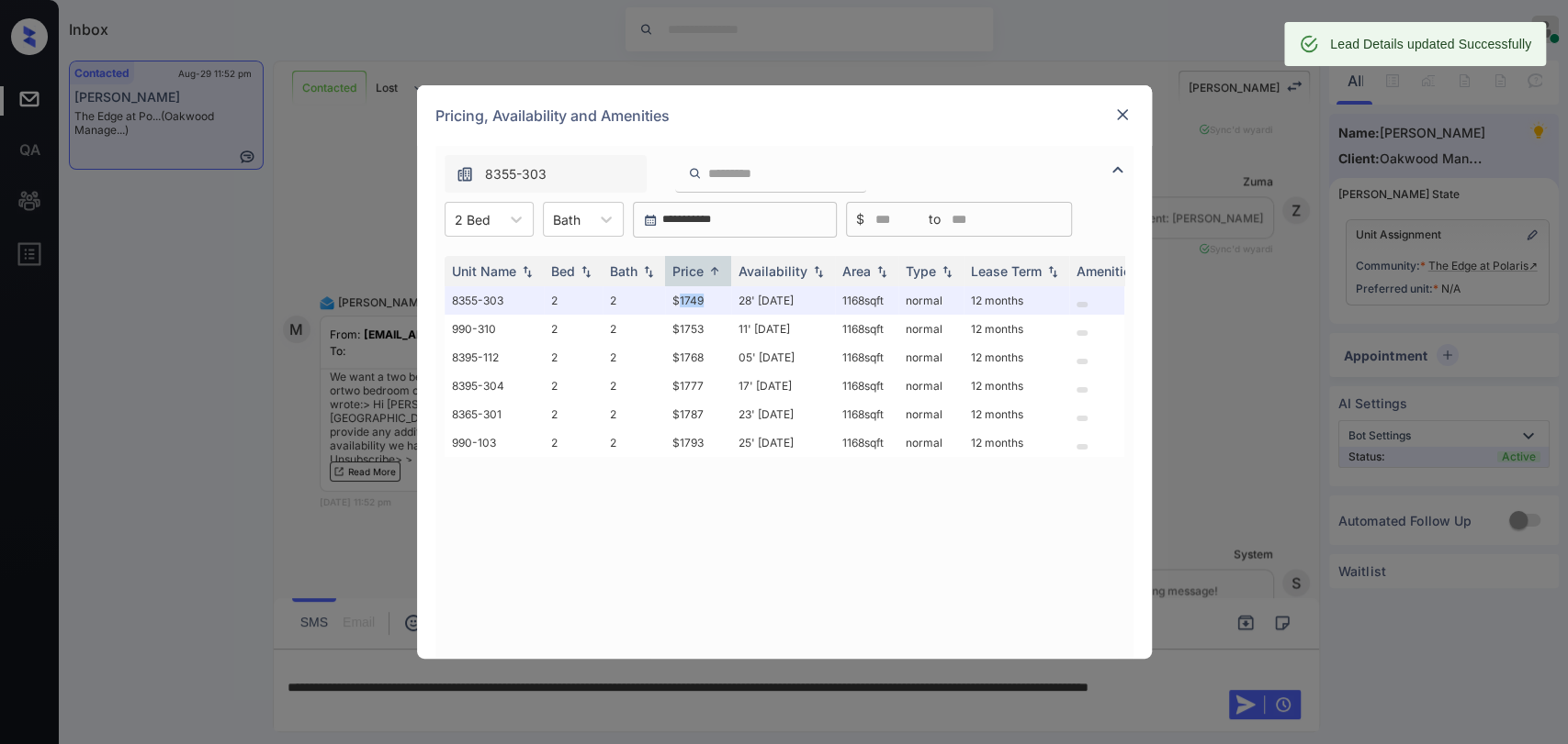
click at [1114, 117] on img at bounding box center [1123, 115] width 19 height 19
